Goal: Find specific page/section: Find specific page/section

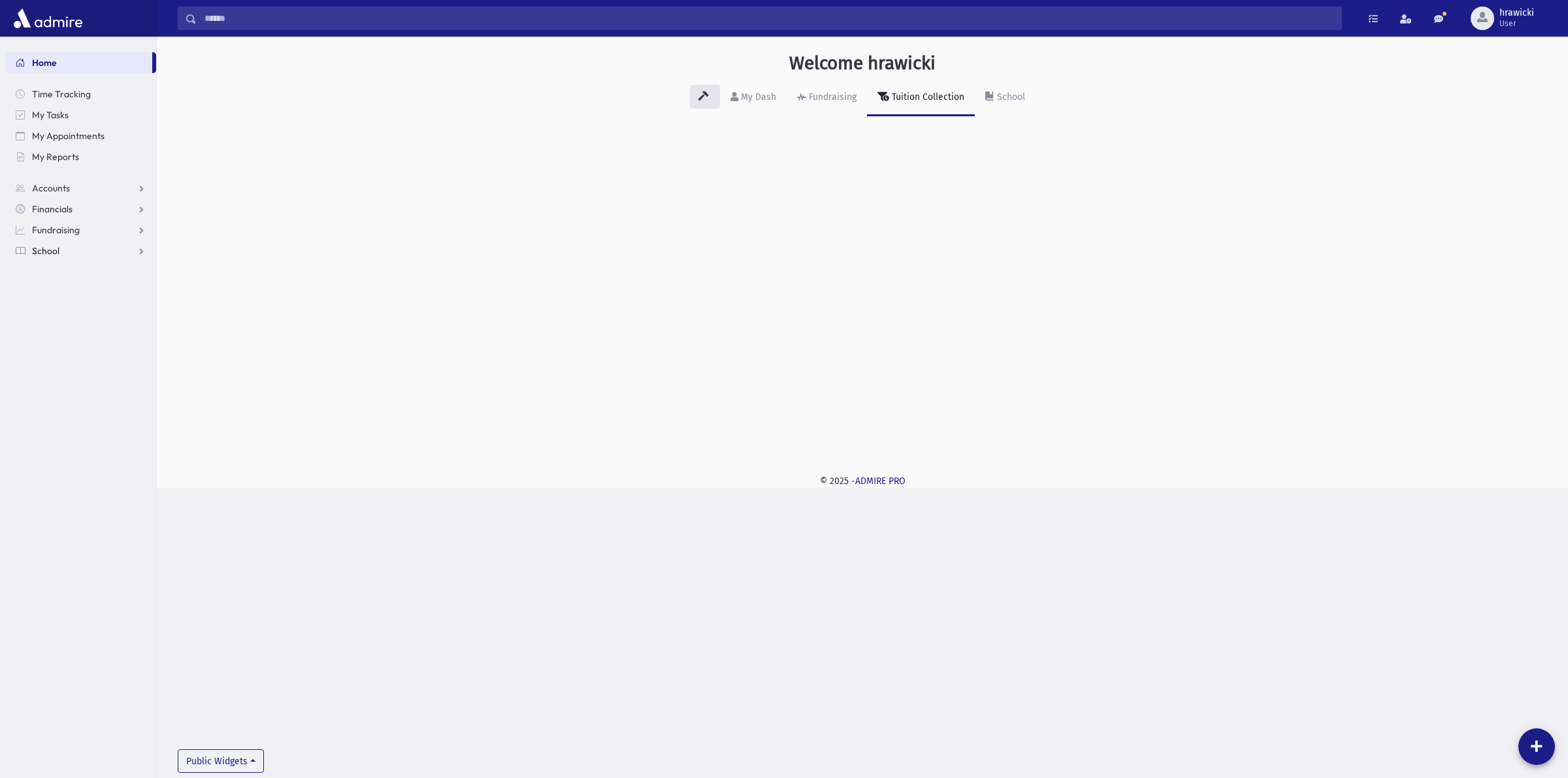
click at [54, 253] on span "School" at bounding box center [45, 251] width 27 height 12
click at [82, 291] on span "Attendance" at bounding box center [63, 292] width 49 height 12
click at [65, 269] on span "Students" at bounding box center [57, 272] width 36 height 12
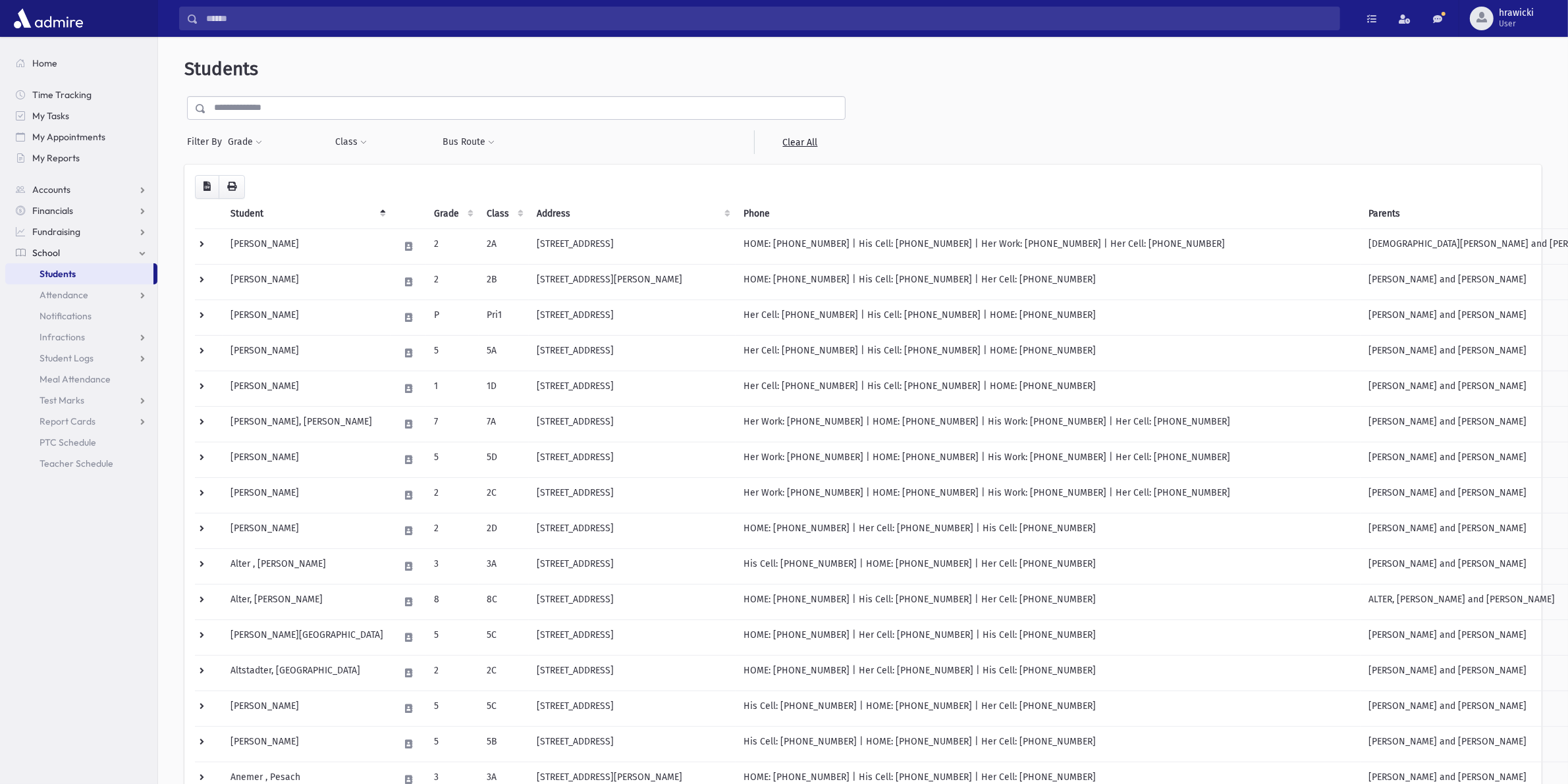
click at [350, 99] on input "text" at bounding box center [526, 108] width 639 height 23
type input "**********"
click at [185, 97] on input "submit" at bounding box center [203, 105] width 37 height 17
